Goal: Check status

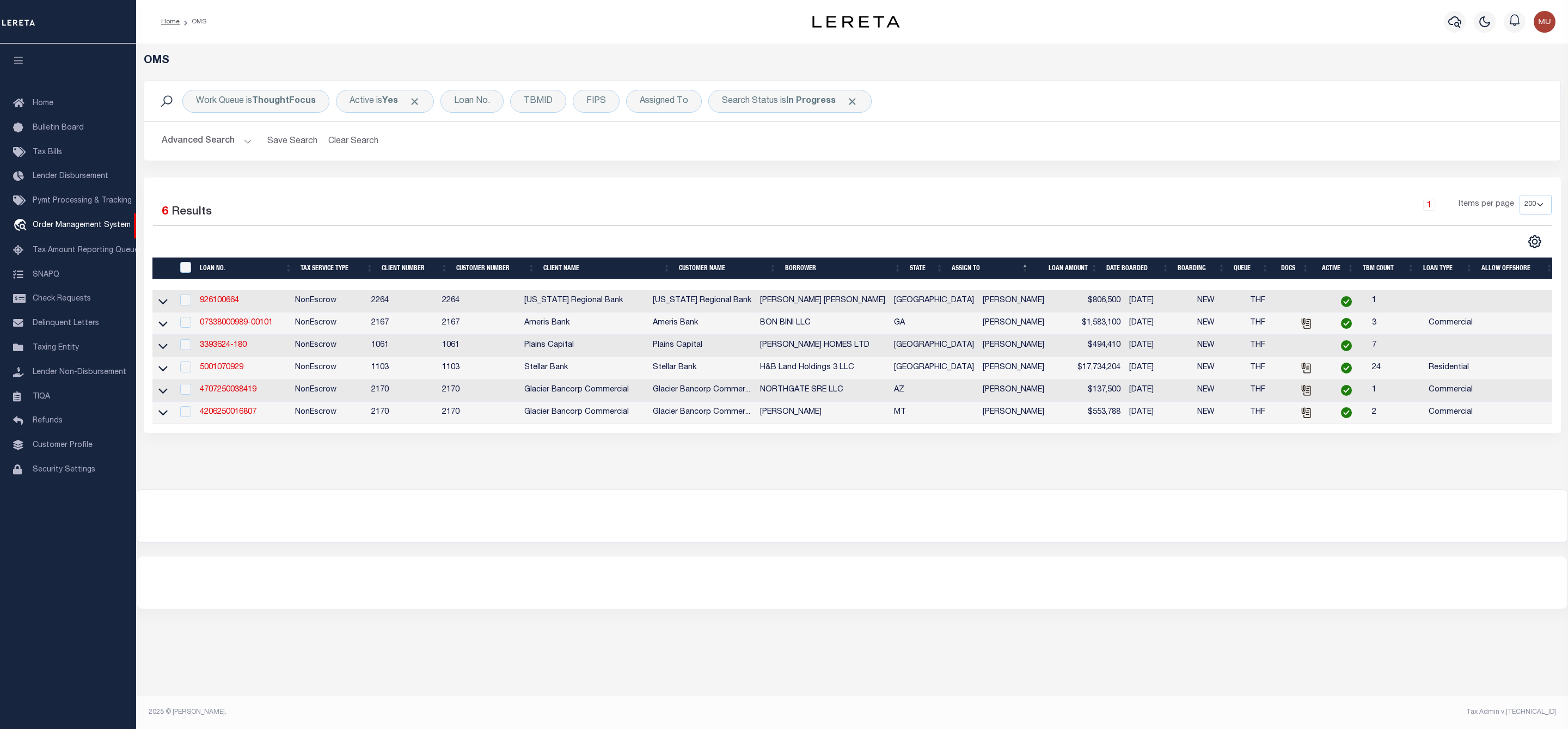
select select "200"
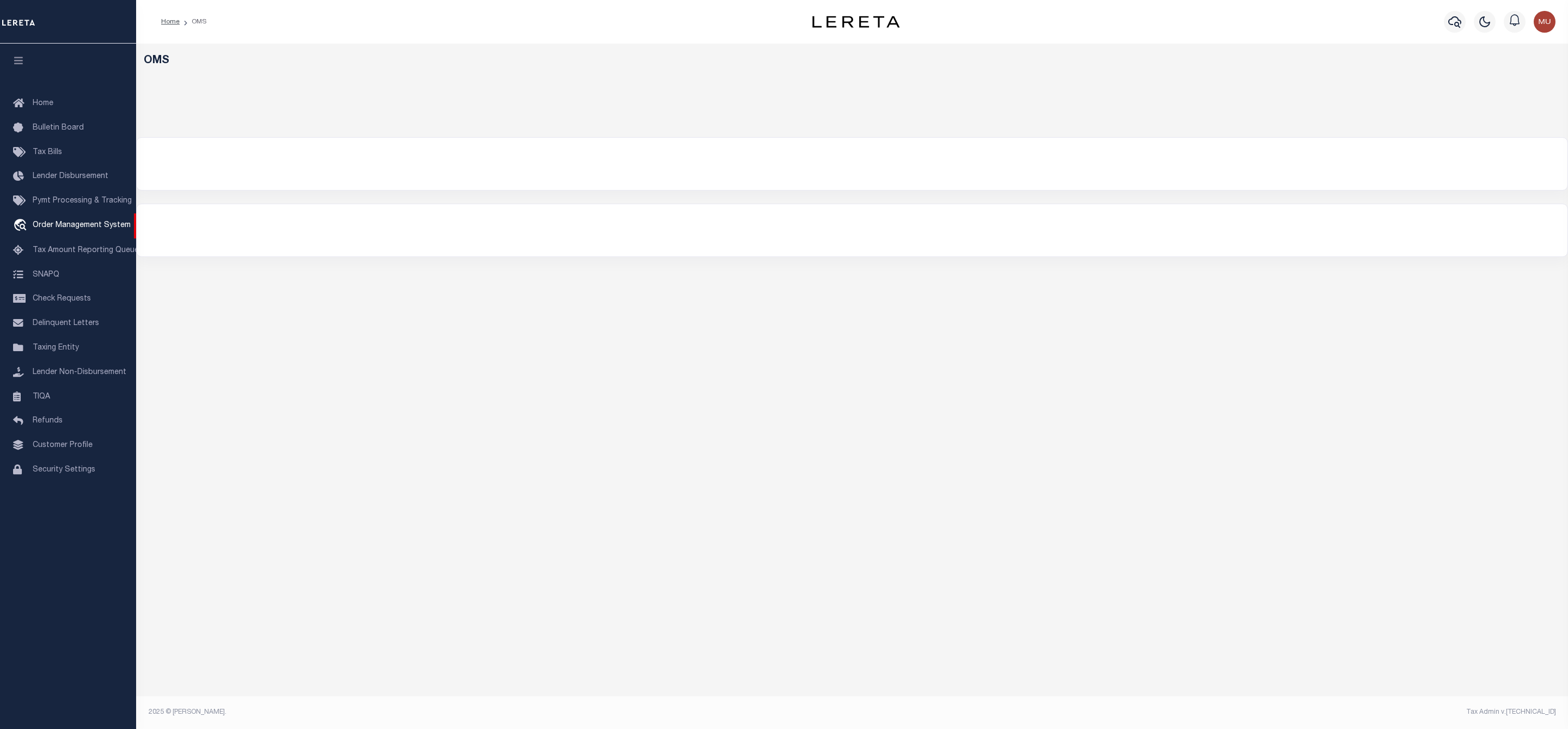
select select "200"
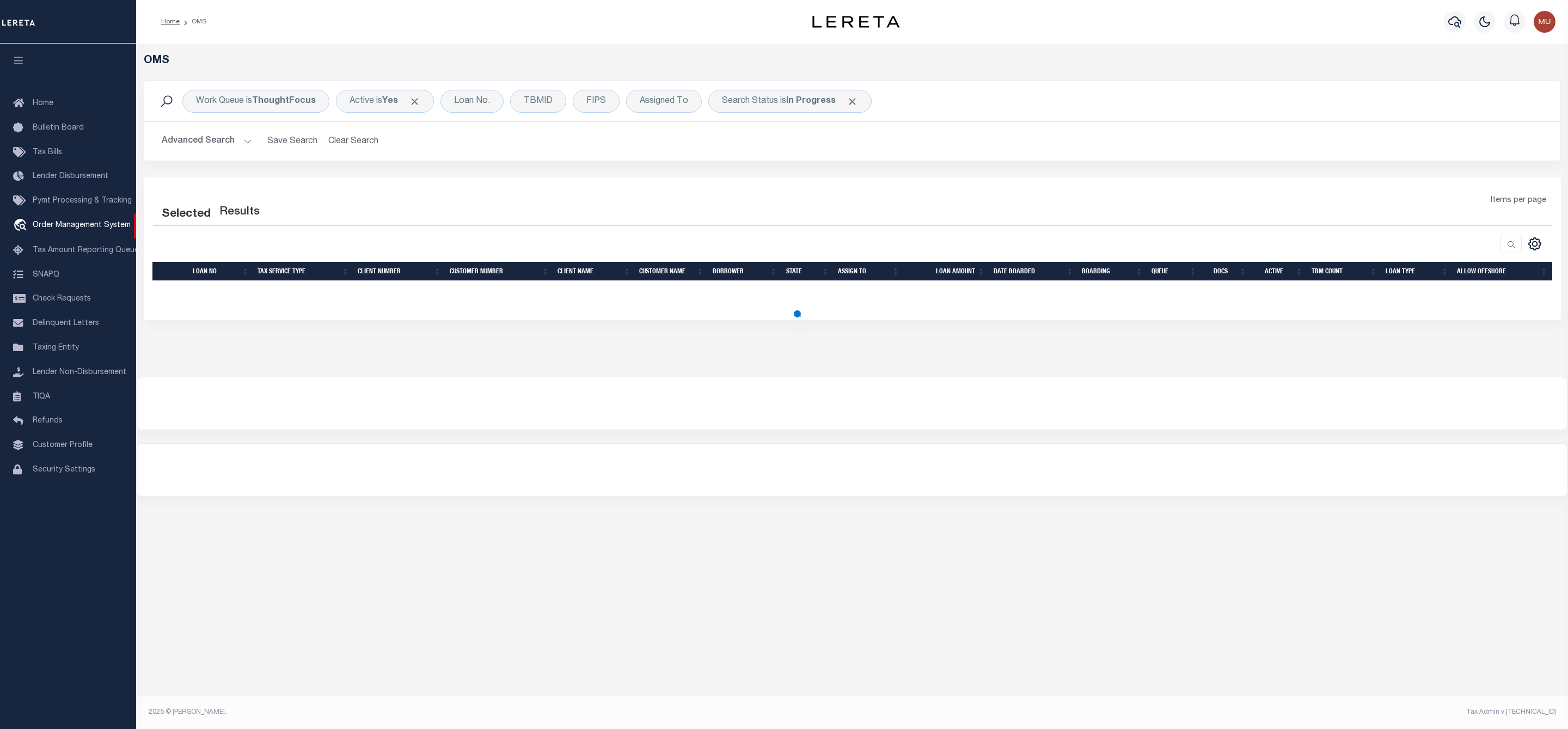
select select "200"
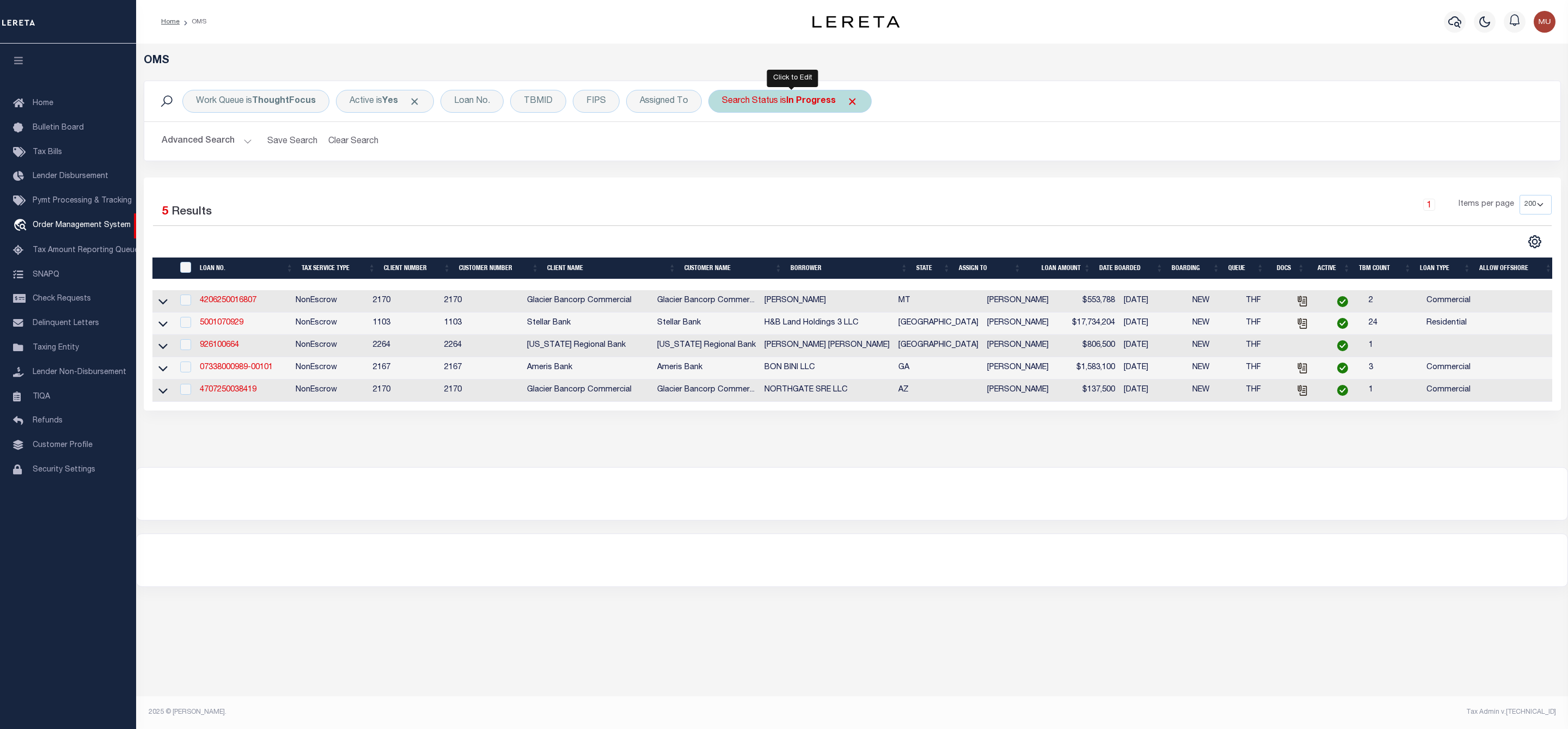
click at [753, 102] on div "Search Status is In Progress" at bounding box center [790, 102] width 164 height 23
select select "IP"
click at [740, 154] on select "Automated Search Bad Parcel Complete Duplicate Parcel High Dollar Reporting In …" at bounding box center [802, 154] width 160 height 21
click at [724, 146] on select "Automated Search Bad Parcel Complete Duplicate Parcel High Dollar Reporting In …" at bounding box center [802, 154] width 160 height 21
click at [866, 177] on input "Apply" at bounding box center [866, 178] width 32 height 18
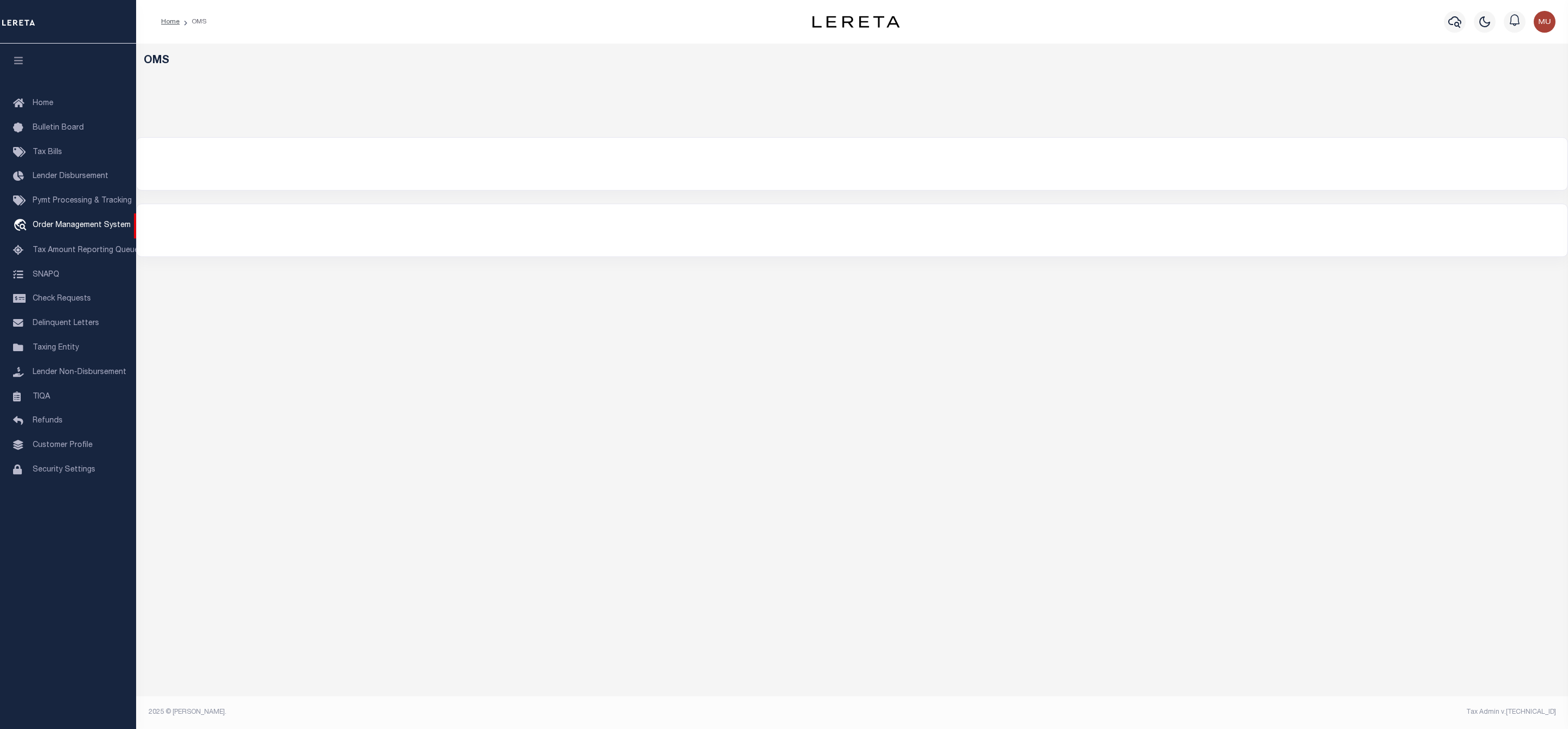
select select "200"
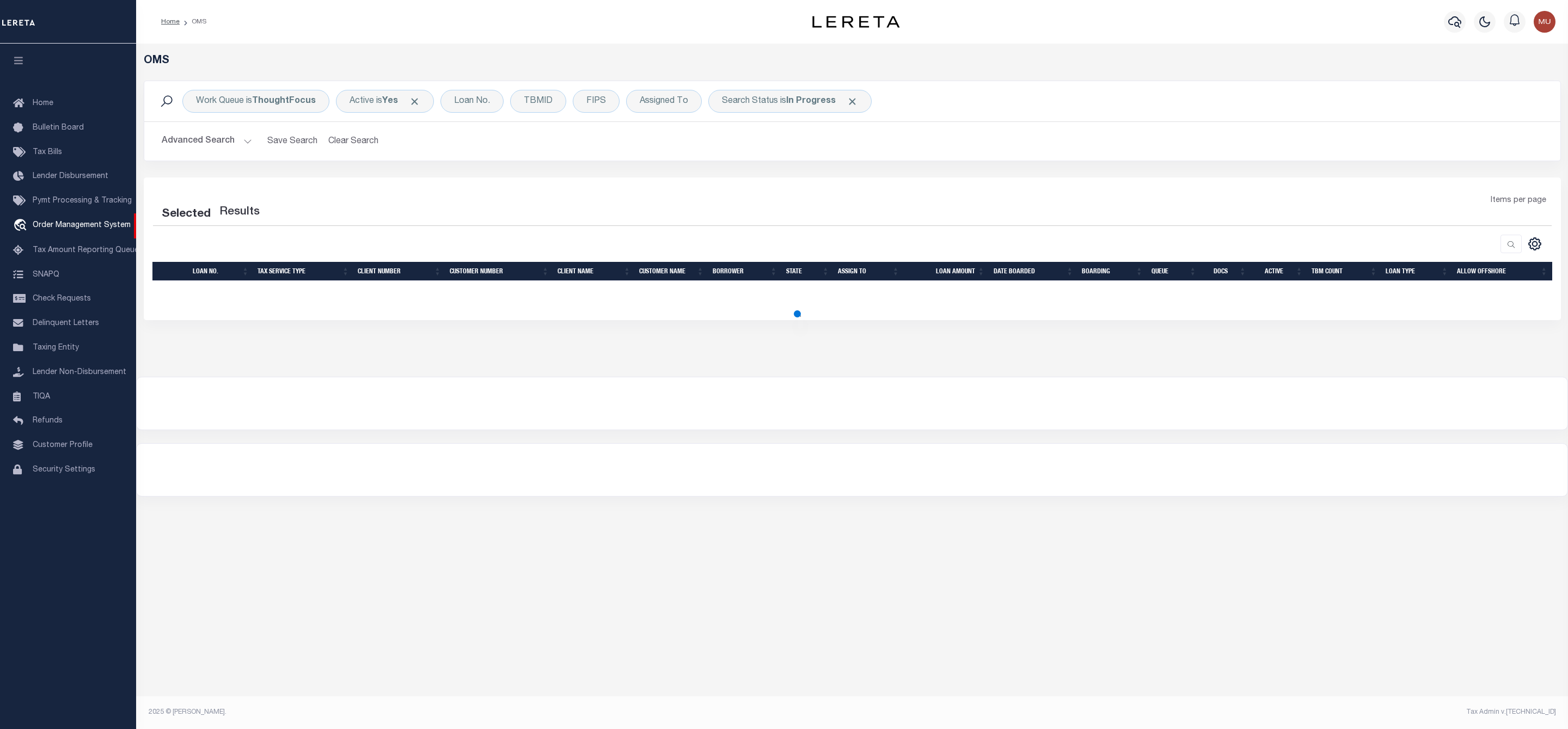
select select "200"
